Goal: Check status: Check status

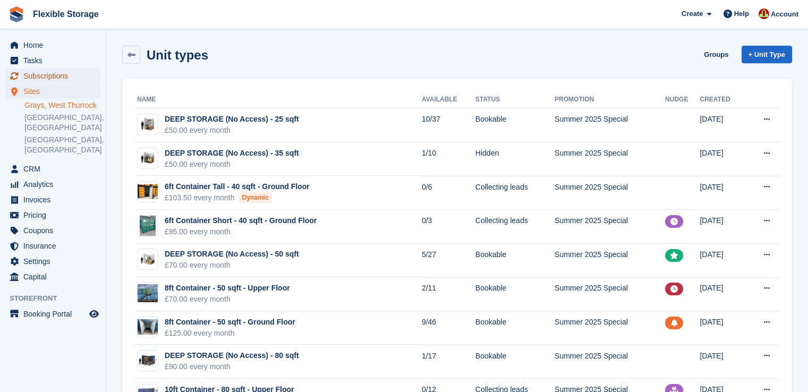
click at [44, 77] on span "Subscriptions" at bounding box center [55, 76] width 64 height 15
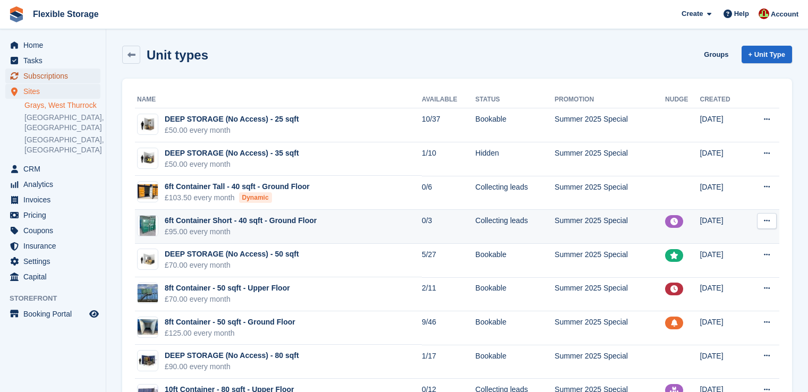
scroll to position [179, 0]
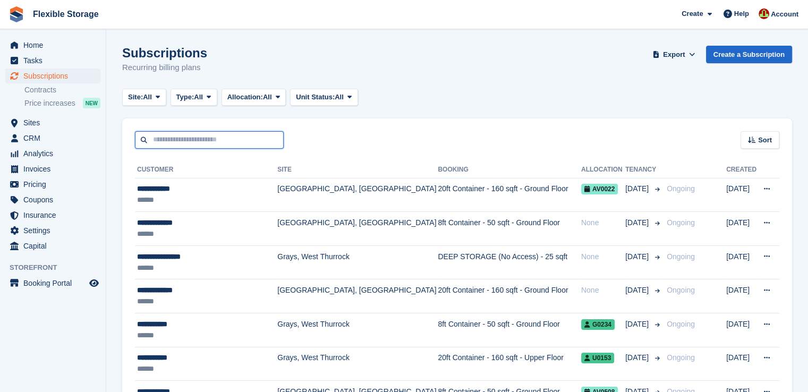
click at [219, 140] on input "text" at bounding box center [209, 140] width 149 height 18
type input "*****"
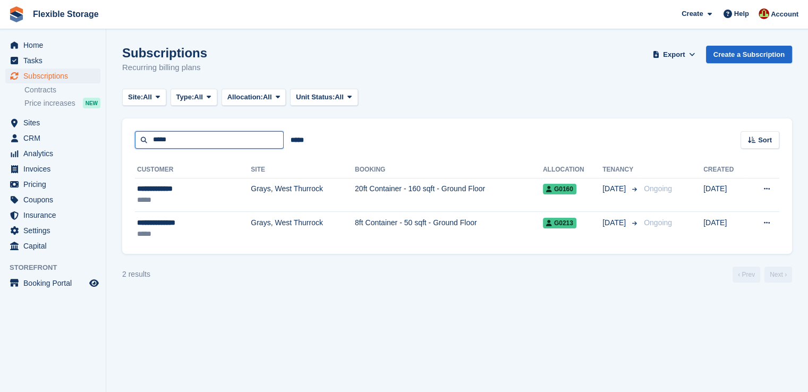
click at [198, 140] on input "*****" at bounding box center [209, 140] width 149 height 18
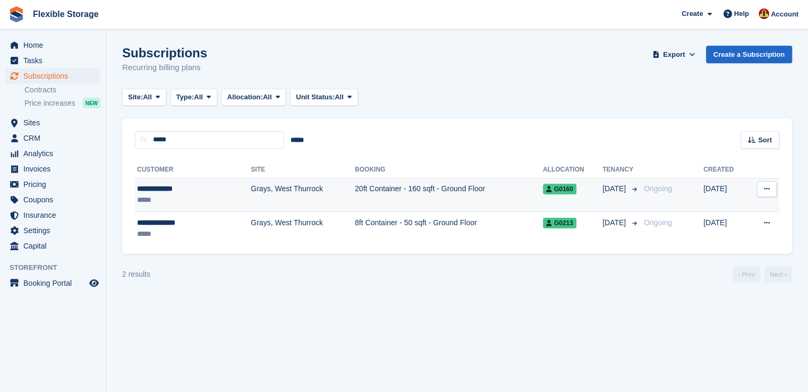
click at [355, 195] on td "20ft Container - 160 sqft - Ground Floor" at bounding box center [449, 195] width 188 height 34
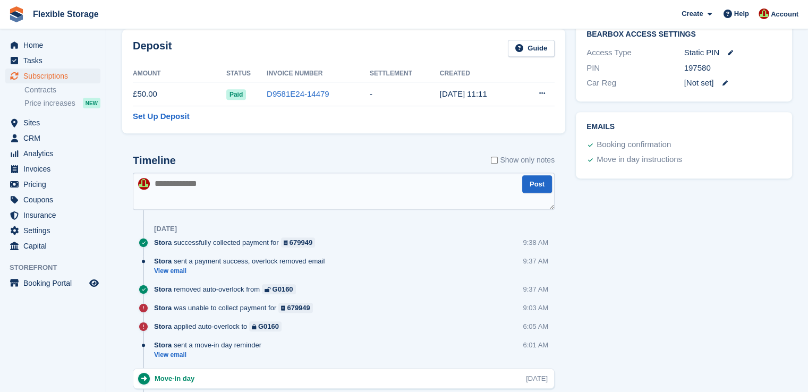
scroll to position [532, 0]
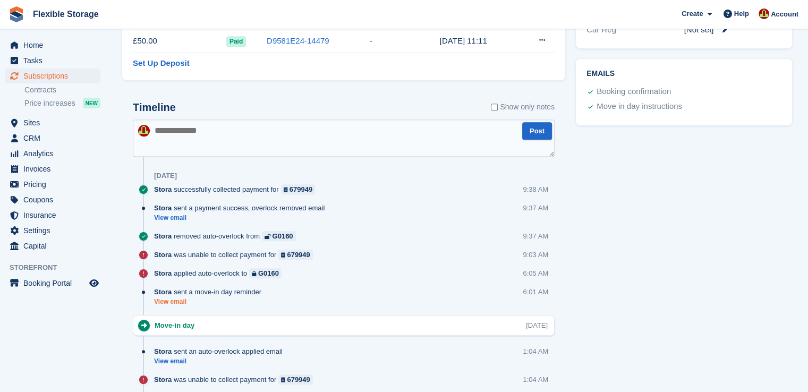
click at [176, 302] on link "View email" at bounding box center [210, 302] width 113 height 9
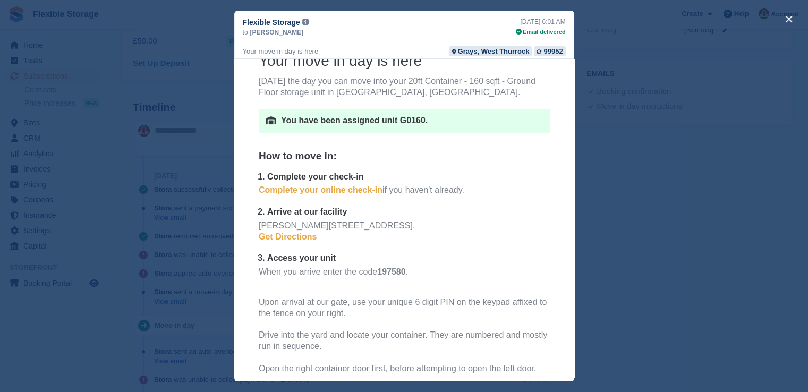
scroll to position [159, 0]
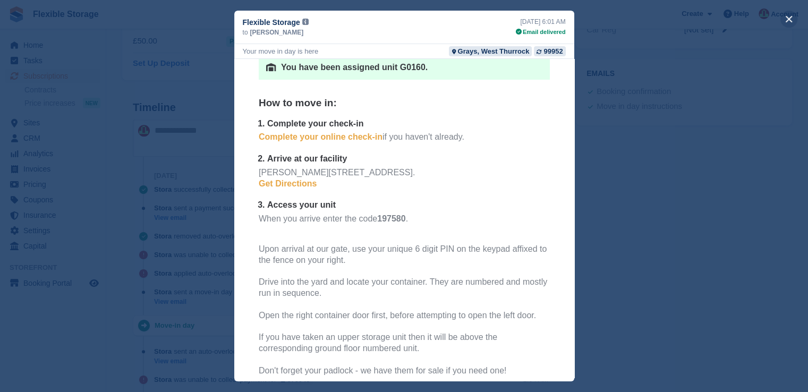
click at [787, 20] on button "close" at bounding box center [789, 19] width 17 height 17
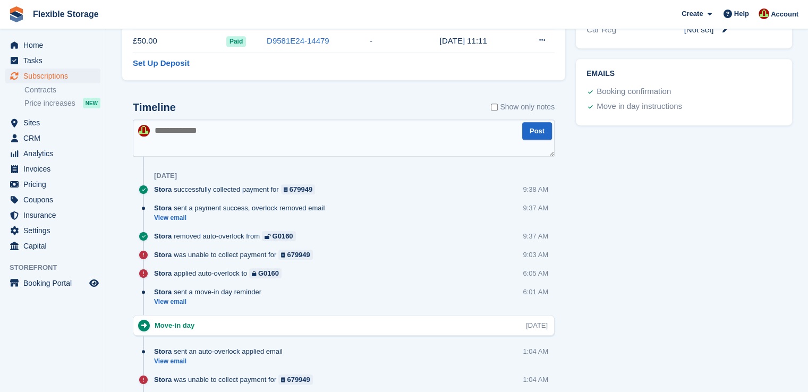
scroll to position [0, 0]
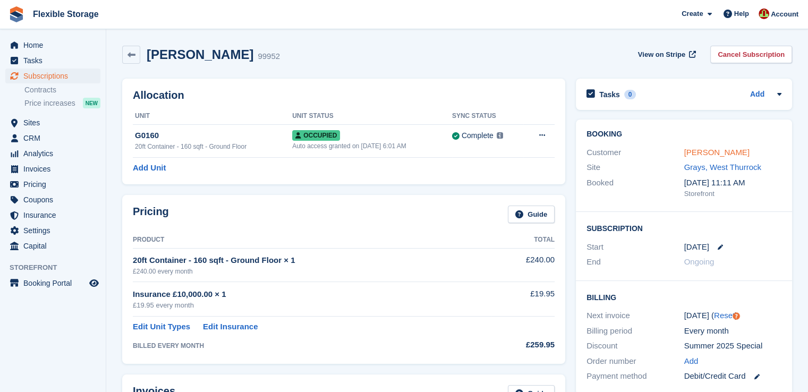
click at [707, 151] on link "Jesse Malongo" at bounding box center [717, 152] width 65 height 9
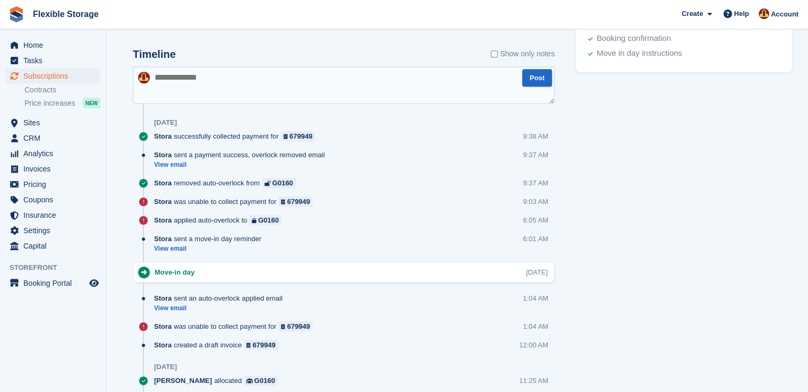
scroll to position [638, 0]
